Goal: Information Seeking & Learning: Learn about a topic

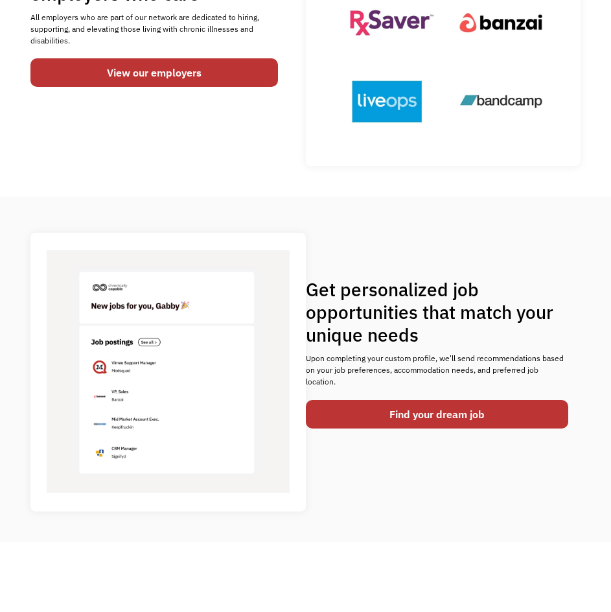
scroll to position [259, 0]
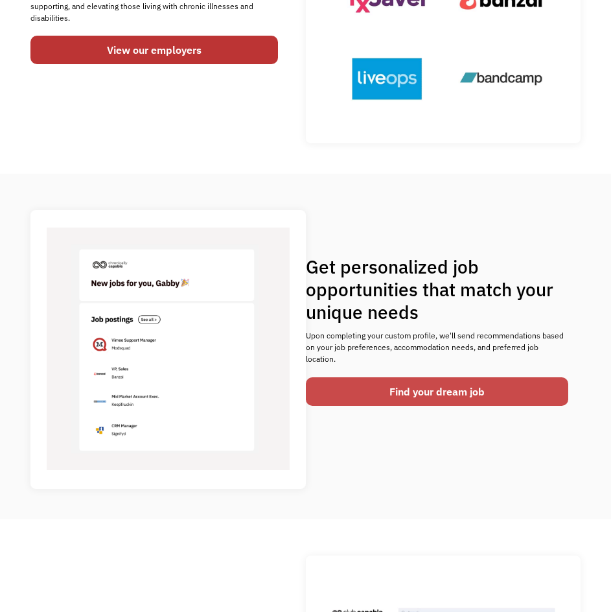
click at [392, 388] on link "Find your dream job" at bounding box center [437, 391] width 263 height 29
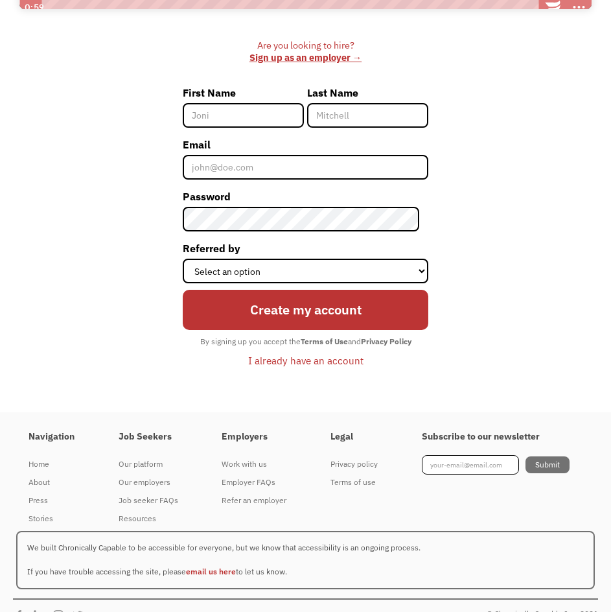
scroll to position [463, 0]
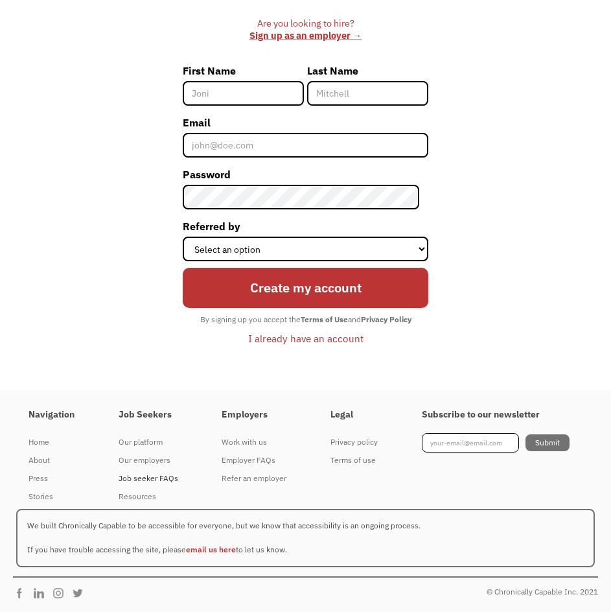
click at [146, 482] on div "Job seeker FAQs" at bounding box center [149, 479] width 60 height 16
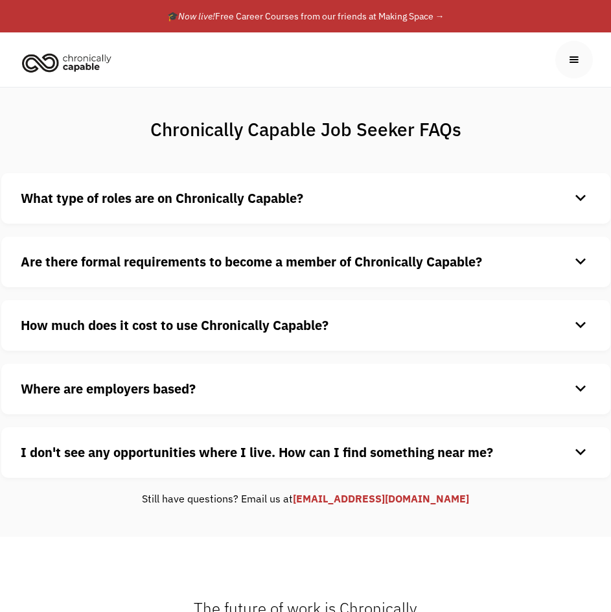
click at [391, 189] on h4 "What type of roles are on Chronically Capable?" at bounding box center [296, 198] width 550 height 19
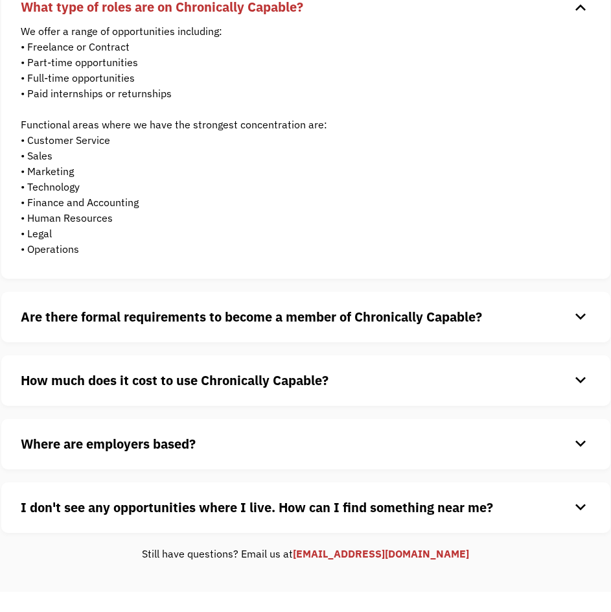
scroll to position [194, 0]
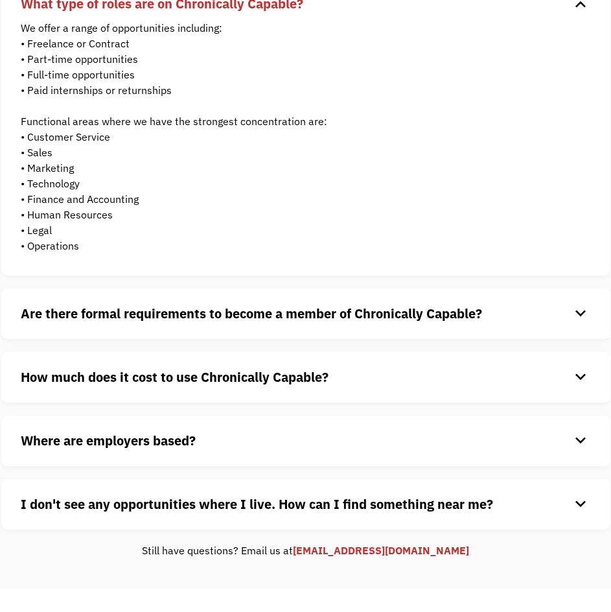
click at [312, 304] on h4 "Are there formal requirements to become a member of Chronically Capable?" at bounding box center [296, 313] width 550 height 19
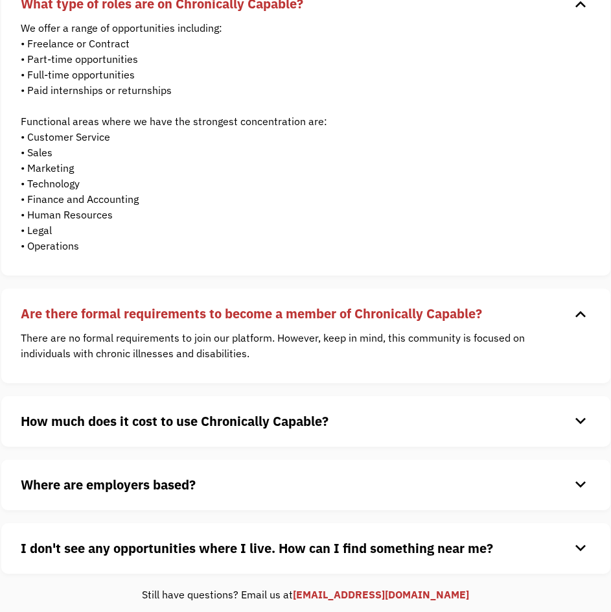
click at [311, 412] on h4 "How much does it cost to use Chronically Capable?" at bounding box center [296, 421] width 550 height 19
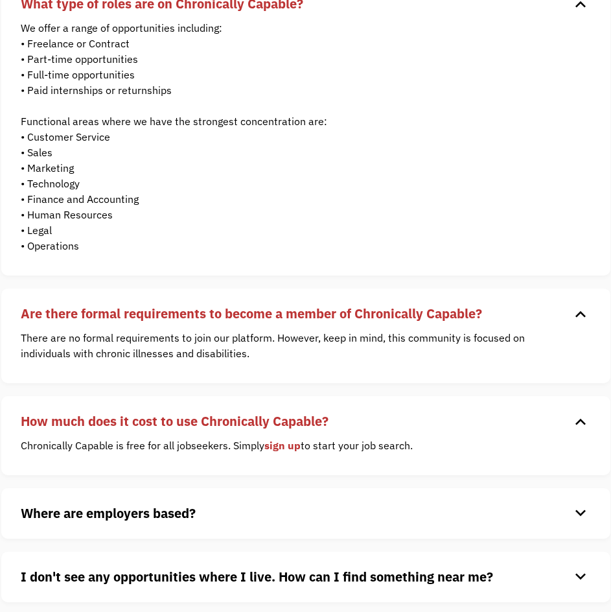
click at [288, 444] on link "sign up" at bounding box center [282, 445] width 36 height 13
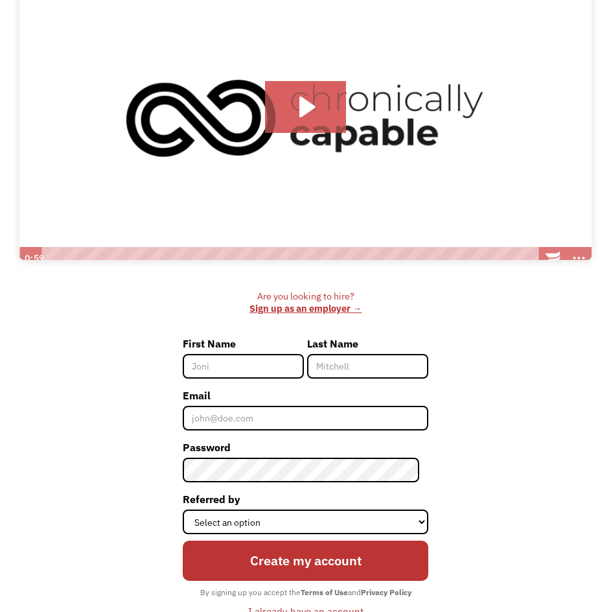
scroll to position [259, 0]
